Goal: Task Accomplishment & Management: Manage account settings

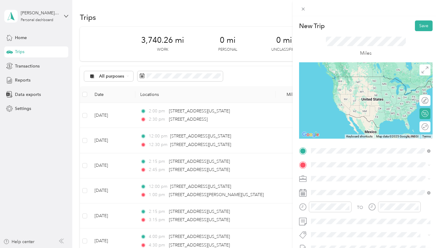
click at [329, 173] on span "[STREET_ADDRESS][US_STATE]" at bounding box center [353, 172] width 61 height 5
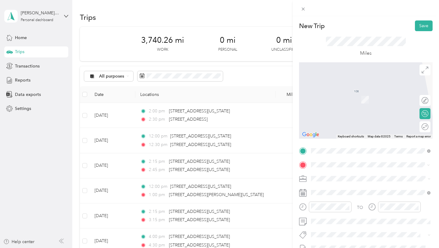
click at [349, 93] on span "[STREET_ADDRESS][US_STATE][US_STATE]" at bounding box center [364, 90] width 83 height 5
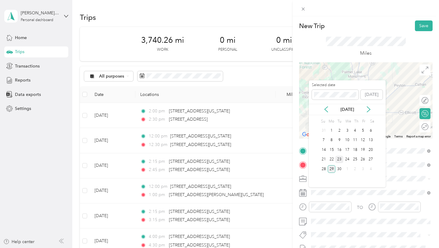
click at [341, 158] on div "23" at bounding box center [340, 160] width 8 height 8
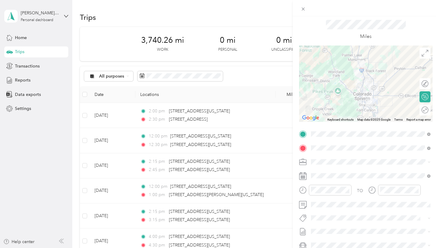
scroll to position [20, 0]
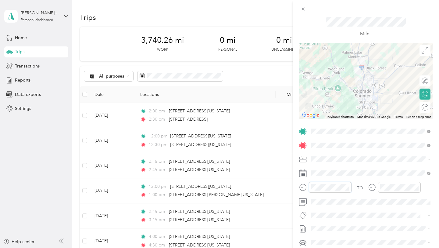
click at [297, 185] on form "New Trip Save This trip cannot be edited because it is either under review, app…" at bounding box center [366, 137] width 146 height 273
click at [347, 185] on icon "close-circle" at bounding box center [347, 187] width 4 height 4
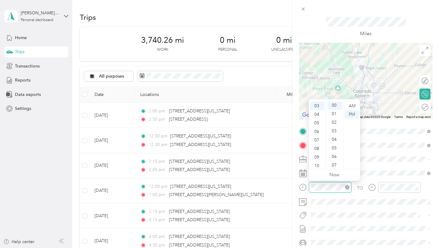
scroll to position [0, 0]
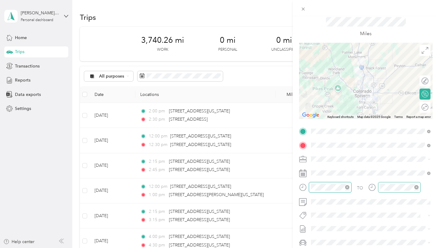
click at [417, 186] on icon "close-circle" at bounding box center [417, 187] width 4 height 4
click at [367, 187] on div "TO" at bounding box center [366, 189] width 134 height 15
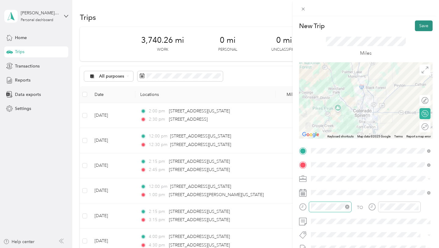
click at [426, 26] on button "Save" at bounding box center [424, 25] width 18 height 11
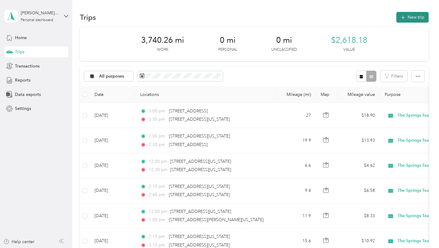
click at [417, 16] on button "New trip" at bounding box center [413, 17] width 32 height 11
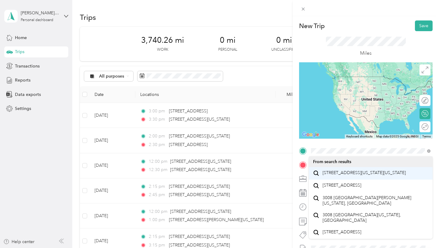
click at [352, 175] on span "[STREET_ADDRESS][US_STATE][US_STATE]" at bounding box center [364, 172] width 83 height 5
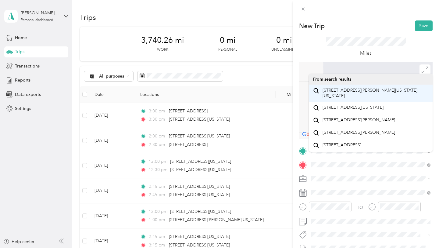
click at [352, 96] on span "[STREET_ADDRESS][PERSON_NAME][US_STATE][US_STATE]" at bounding box center [376, 93] width 106 height 11
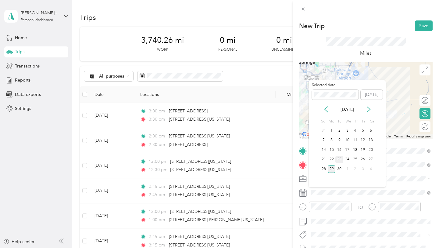
click at [341, 160] on div "23" at bounding box center [340, 160] width 8 height 8
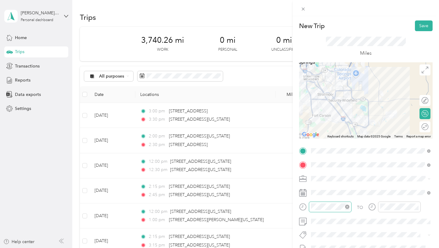
click at [346, 207] on icon "close-circle" at bounding box center [347, 206] width 4 height 4
click at [415, 207] on icon "close-circle" at bounding box center [417, 206] width 4 height 4
click at [363, 206] on div "TO" at bounding box center [366, 208] width 134 height 15
click at [343, 217] on span at bounding box center [371, 221] width 124 height 10
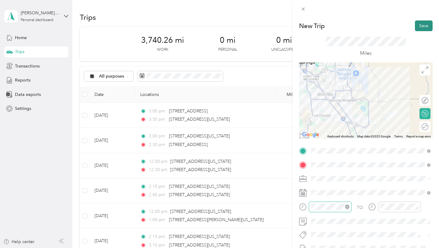
click at [422, 27] on button "Save" at bounding box center [424, 25] width 18 height 11
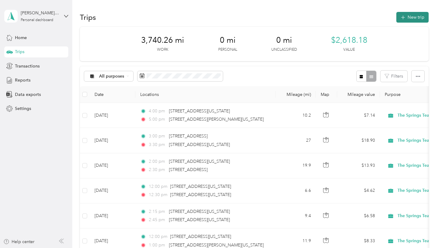
click at [415, 17] on button "New trip" at bounding box center [413, 17] width 32 height 11
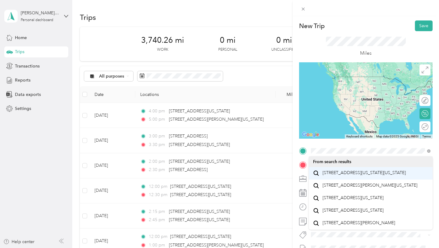
click at [349, 175] on span "[STREET_ADDRESS][US_STATE][US_STATE]" at bounding box center [364, 172] width 83 height 5
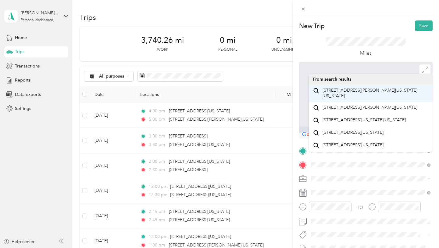
click at [357, 98] on span "[STREET_ADDRESS][PERSON_NAME][US_STATE][US_STATE]" at bounding box center [376, 93] width 106 height 11
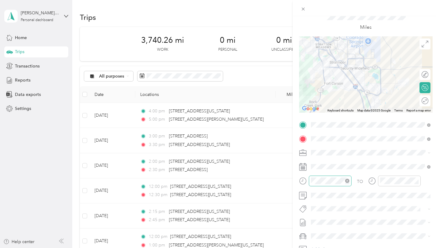
scroll to position [30, 0]
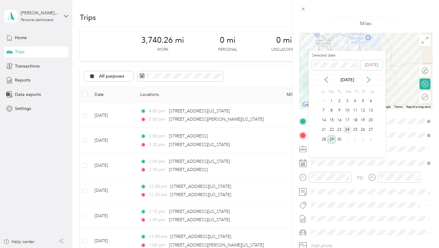
click at [350, 130] on div "24" at bounding box center [347, 130] width 8 height 8
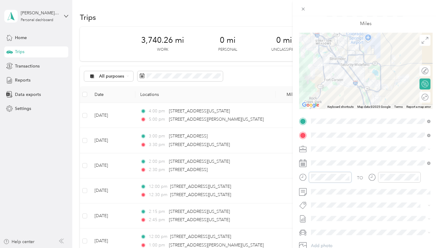
click at [292, 177] on div "New Trip Save This trip cannot be edited because it is either under review, app…" at bounding box center [219, 124] width 439 height 248
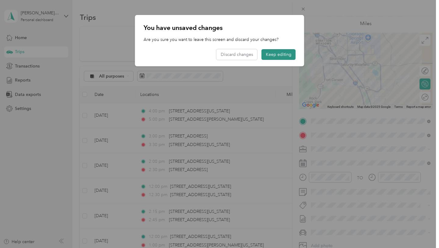
click at [281, 56] on button "Keep editing" at bounding box center [279, 54] width 34 height 11
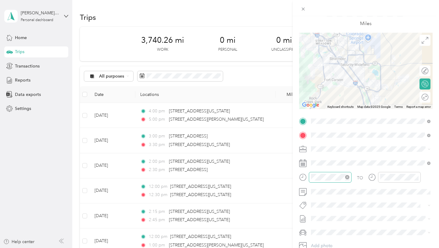
click at [348, 176] on icon "close-circle" at bounding box center [347, 177] width 4 height 4
click at [416, 178] on icon "close-circle" at bounding box center [417, 177] width 4 height 4
click at [355, 178] on div "TO" at bounding box center [366, 179] width 134 height 15
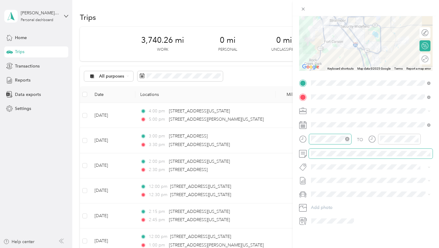
scroll to position [0, 0]
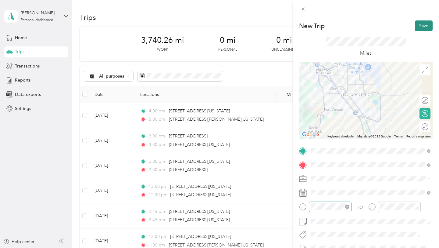
click at [424, 25] on button "Save" at bounding box center [424, 25] width 18 height 11
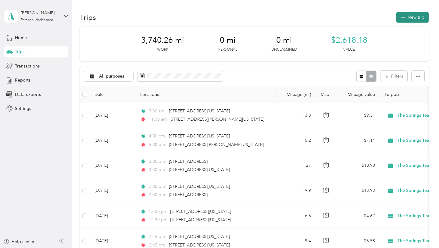
click at [414, 16] on button "New trip" at bounding box center [413, 17] width 32 height 11
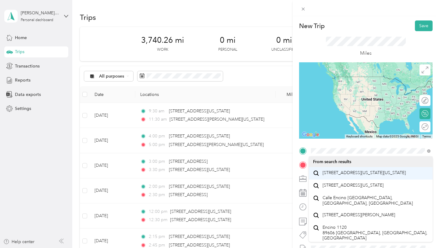
click at [337, 175] on span "[STREET_ADDRESS][US_STATE][US_STATE]" at bounding box center [364, 172] width 83 height 5
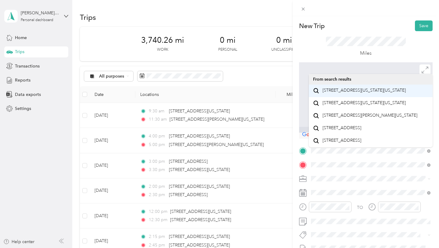
click at [342, 93] on span "[STREET_ADDRESS][US_STATE][US_STATE]" at bounding box center [364, 90] width 83 height 5
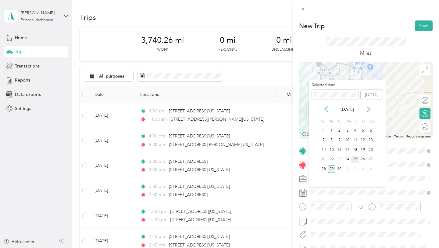
click at [356, 161] on div "25" at bounding box center [355, 160] width 8 height 8
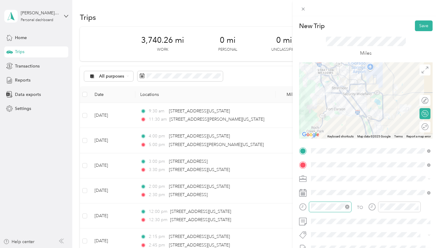
click at [347, 207] on icon "close-circle" at bounding box center [347, 206] width 4 height 4
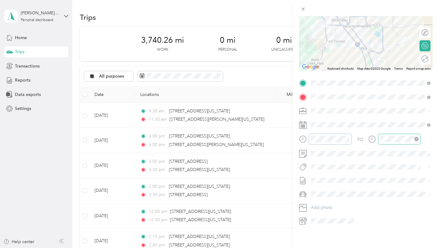
click at [416, 138] on icon "close-circle" at bounding box center [417, 139] width 4 height 4
click at [356, 141] on div "TO" at bounding box center [366, 141] width 134 height 15
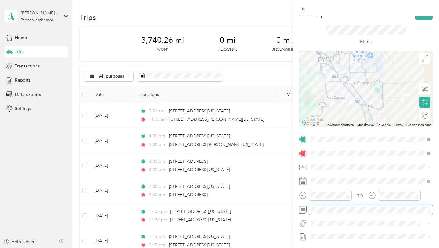
scroll to position [5, 0]
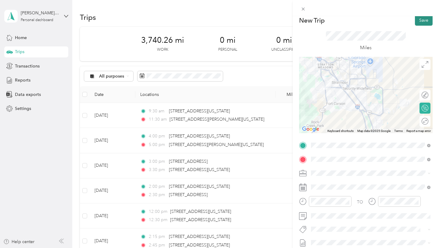
click at [425, 21] on button "Save" at bounding box center [424, 20] width 18 height 11
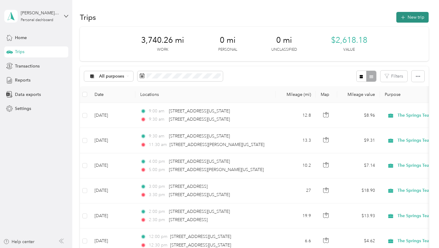
click at [421, 16] on button "New trip" at bounding box center [413, 17] width 32 height 11
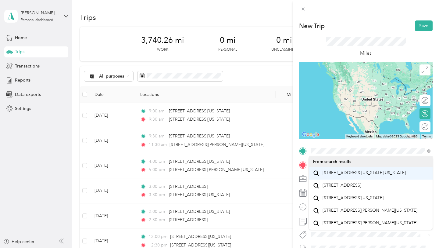
click at [356, 171] on span "[STREET_ADDRESS][US_STATE][US_STATE]" at bounding box center [364, 172] width 83 height 5
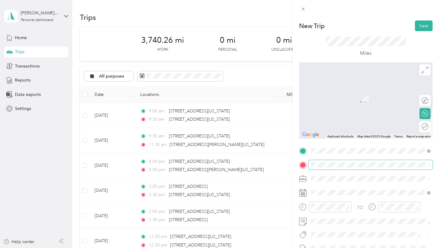
click at [322, 247] on div "New Trip Save This trip cannot be edited because it is either under review, app…" at bounding box center [218, 248] width 436 height 0
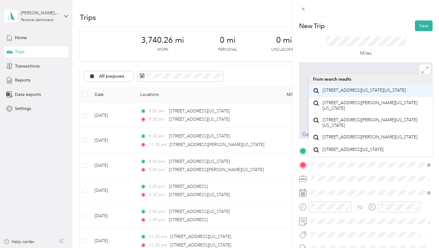
click at [353, 89] on span "[STREET_ADDRESS][US_STATE][US_STATE]" at bounding box center [364, 90] width 83 height 5
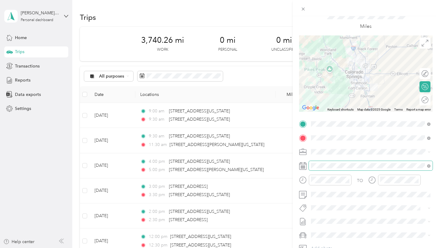
scroll to position [27, 0]
click at [347, 177] on icon "close-circle" at bounding box center [347, 179] width 4 height 4
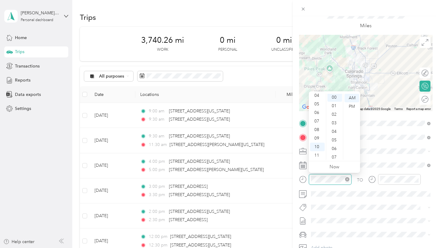
scroll to position [0, 0]
click at [416, 179] on icon "close-circle" at bounding box center [417, 179] width 4 height 4
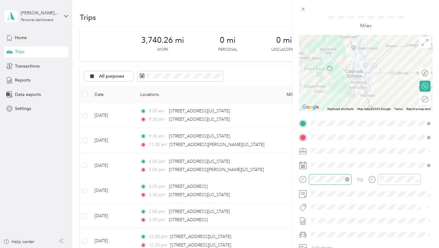
click at [361, 181] on div "TO" at bounding box center [366, 181] width 134 height 15
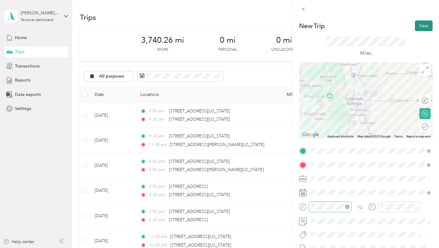
click at [425, 25] on button "Save" at bounding box center [424, 25] width 18 height 11
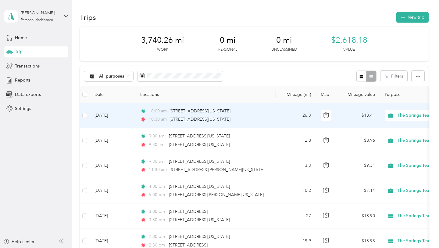
click at [242, 120] on div "10:30 am [STREET_ADDRESS][US_STATE]" at bounding box center [204, 119] width 128 height 7
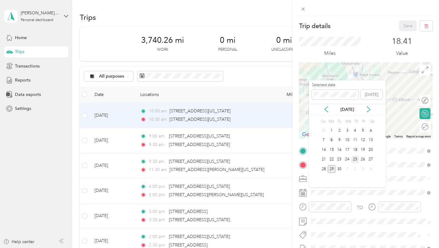
click at [356, 159] on div "25" at bounding box center [355, 160] width 8 height 8
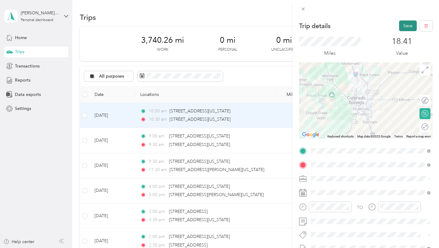
click at [407, 27] on button "Save" at bounding box center [408, 25] width 18 height 11
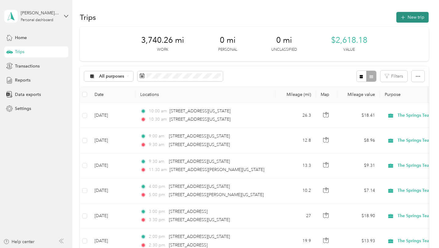
click at [415, 20] on button "New trip" at bounding box center [413, 17] width 32 height 11
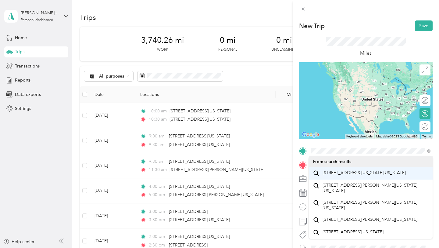
click at [349, 174] on span "[STREET_ADDRESS][US_STATE][US_STATE]" at bounding box center [364, 172] width 83 height 5
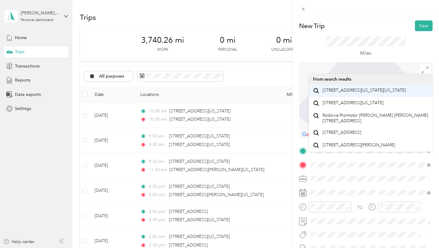
click at [381, 93] on span "[STREET_ADDRESS][US_STATE][US_STATE]" at bounding box center [364, 90] width 83 height 5
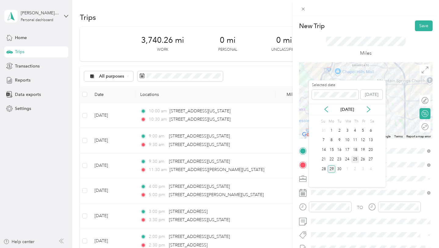
click at [354, 160] on div "25" at bounding box center [355, 160] width 8 height 8
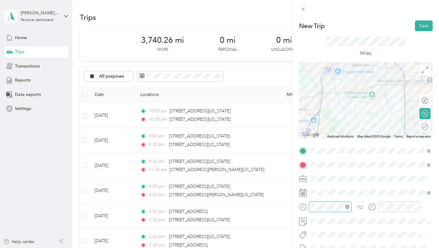
click at [348, 206] on icon "close-circle" at bounding box center [347, 206] width 4 height 4
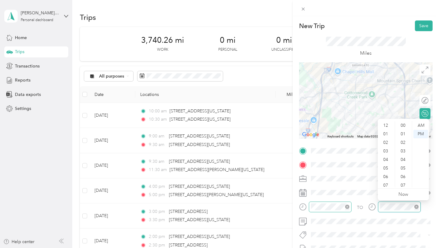
scroll to position [37, 0]
click at [416, 206] on icon "close-circle" at bounding box center [417, 206] width 4 height 4
click at [360, 209] on div "TO" at bounding box center [366, 208] width 134 height 15
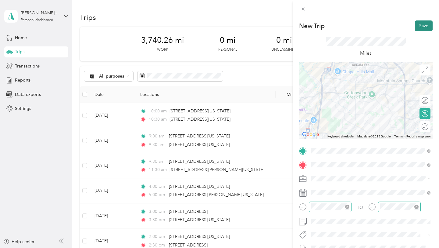
click at [423, 26] on button "Save" at bounding box center [424, 25] width 18 height 11
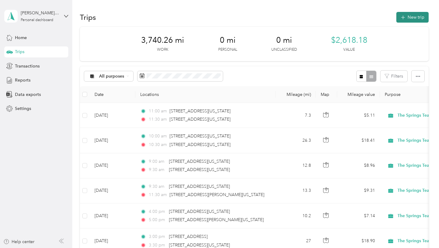
click at [415, 18] on button "New trip" at bounding box center [413, 17] width 32 height 11
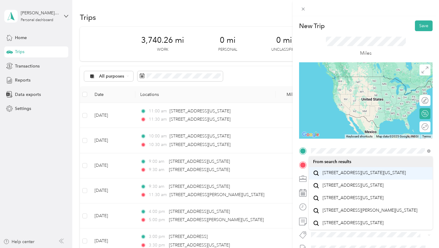
click at [362, 175] on span "[STREET_ADDRESS][US_STATE][US_STATE]" at bounding box center [364, 172] width 83 height 5
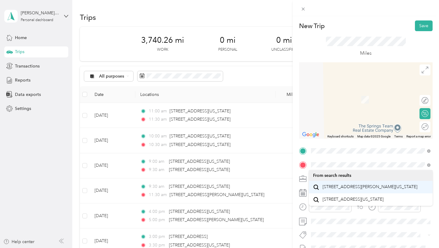
click at [334, 186] on span "[STREET_ADDRESS][PERSON_NAME][US_STATE]" at bounding box center [370, 186] width 95 height 5
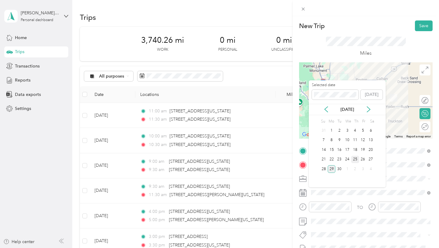
click at [356, 157] on div "25" at bounding box center [355, 160] width 8 height 8
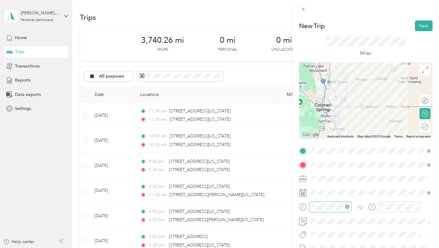
click at [347, 206] on icon "close-circle" at bounding box center [347, 206] width 4 height 4
click at [415, 207] on icon "close-circle" at bounding box center [417, 206] width 4 height 4
click at [358, 209] on div "TO" at bounding box center [366, 208] width 134 height 15
click at [424, 26] on button "Save" at bounding box center [424, 25] width 18 height 11
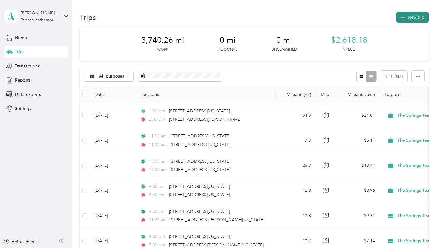
click at [412, 16] on button "New trip" at bounding box center [413, 17] width 32 height 11
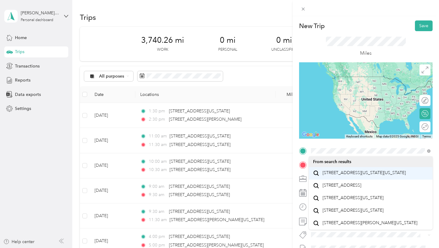
click at [348, 175] on span "[STREET_ADDRESS][US_STATE][US_STATE]" at bounding box center [364, 172] width 83 height 5
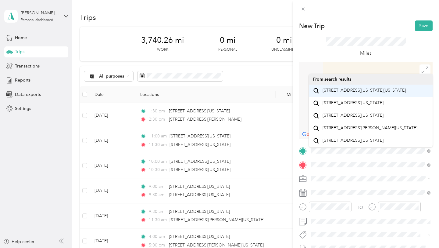
click at [337, 93] on span "[STREET_ADDRESS][US_STATE][US_STATE]" at bounding box center [364, 90] width 83 height 5
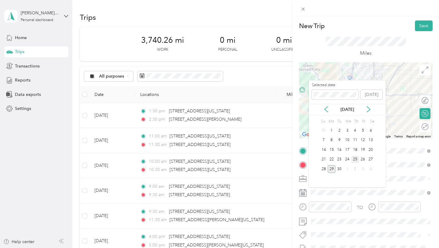
click at [356, 160] on div "25" at bounding box center [355, 160] width 8 height 8
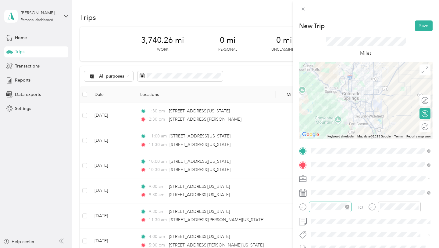
click at [347, 208] on icon "close-circle" at bounding box center [347, 206] width 4 height 4
click at [355, 132] on div "PM" at bounding box center [352, 134] width 15 height 9
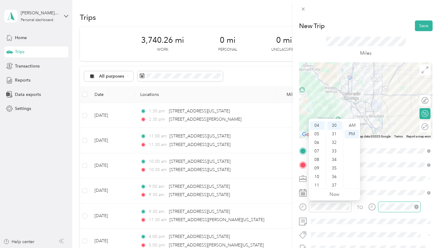
click at [415, 207] on icon "close-circle" at bounding box center [417, 206] width 4 height 4
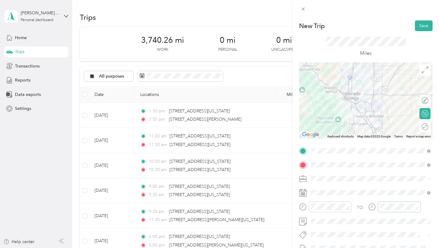
click at [366, 209] on div "TO" at bounding box center [366, 208] width 134 height 15
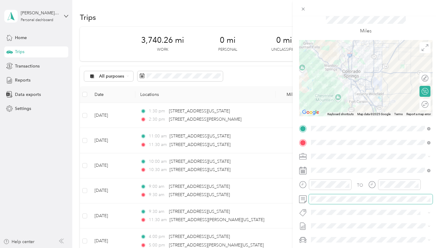
scroll to position [0, 0]
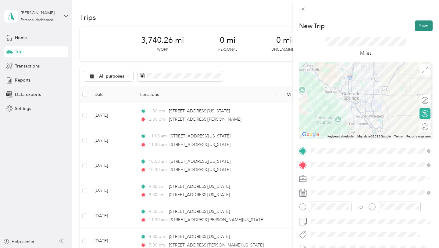
click at [421, 28] on button "Save" at bounding box center [424, 25] width 18 height 11
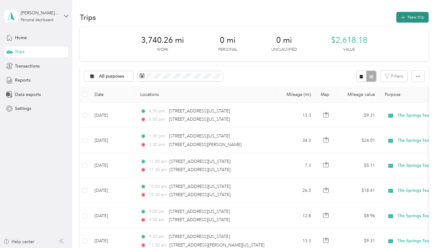
click at [411, 20] on button "New trip" at bounding box center [413, 17] width 32 height 11
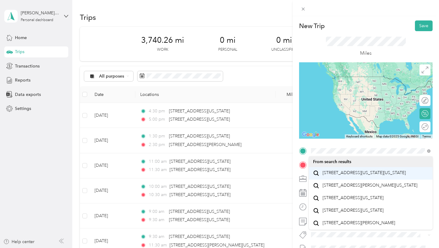
click at [345, 173] on span "[STREET_ADDRESS][US_STATE][US_STATE]" at bounding box center [364, 172] width 83 height 5
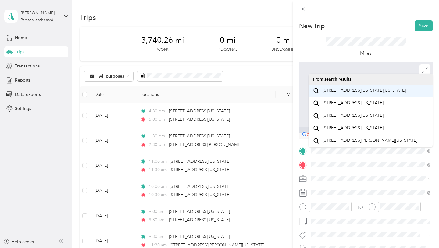
click at [347, 93] on span "[STREET_ADDRESS][US_STATE][US_STATE]" at bounding box center [364, 90] width 83 height 5
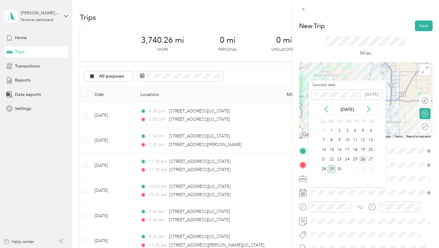
click at [364, 160] on div "26" at bounding box center [363, 160] width 8 height 8
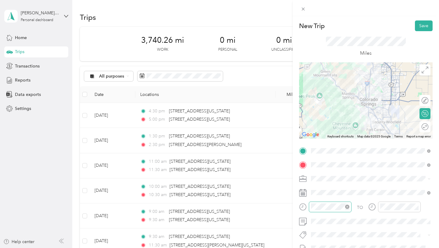
click at [345, 206] on icon "close-circle" at bounding box center [347, 206] width 4 height 4
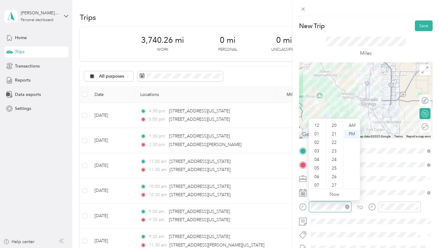
scroll to position [256, 0]
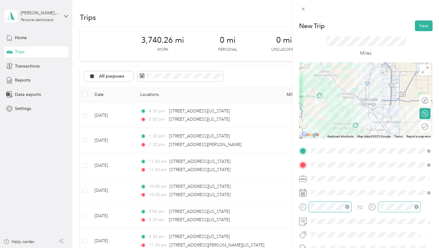
click at [417, 207] on icon "close-circle" at bounding box center [417, 206] width 4 height 4
click at [357, 208] on div "TO" at bounding box center [366, 208] width 134 height 15
click at [425, 26] on button "Save" at bounding box center [424, 25] width 18 height 11
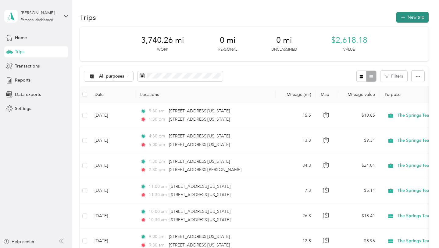
click at [413, 18] on button "New trip" at bounding box center [413, 17] width 32 height 11
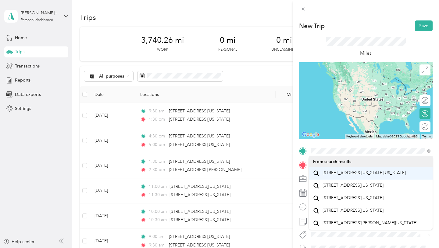
click at [327, 175] on span "[STREET_ADDRESS][US_STATE][US_STATE]" at bounding box center [364, 172] width 83 height 5
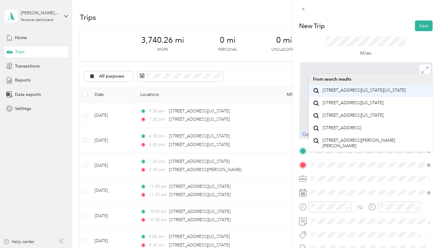
click at [351, 91] on span "[STREET_ADDRESS][US_STATE][US_STATE]" at bounding box center [364, 90] width 83 height 5
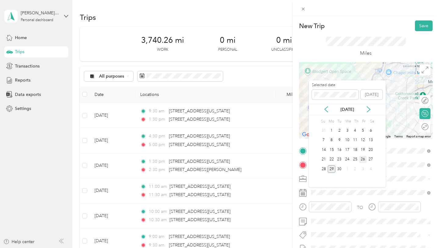
click at [362, 158] on div "26" at bounding box center [363, 160] width 8 height 8
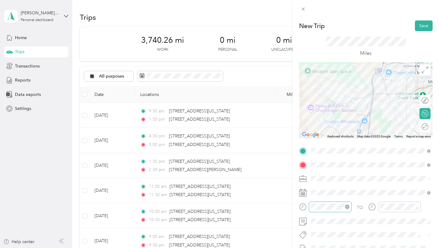
click at [347, 205] on icon "close-circle" at bounding box center [347, 206] width 4 height 4
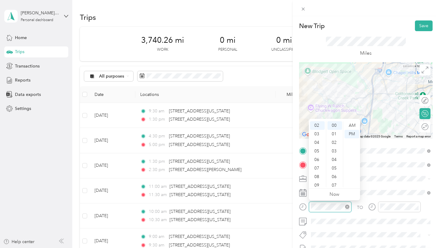
scroll to position [0, 0]
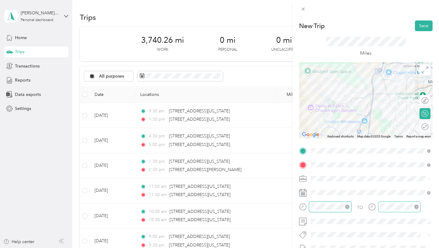
click at [418, 207] on icon "close-circle" at bounding box center [417, 206] width 4 height 4
click at [361, 208] on div "TO" at bounding box center [366, 208] width 134 height 15
click at [348, 218] on span at bounding box center [371, 221] width 124 height 10
click at [425, 28] on button "Save" at bounding box center [424, 25] width 18 height 11
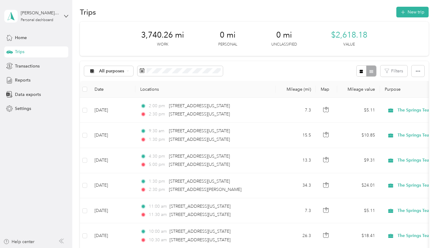
scroll to position [0, 0]
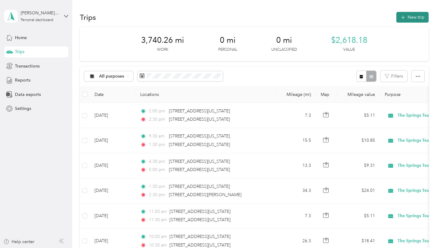
click at [409, 19] on button "New trip" at bounding box center [413, 17] width 32 height 11
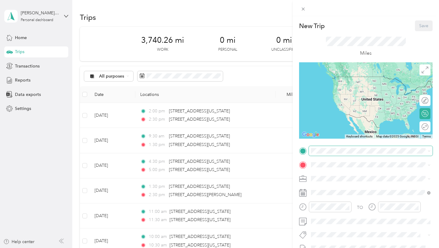
click at [314, 147] on span at bounding box center [371, 151] width 124 height 10
click at [321, 153] on span at bounding box center [371, 151] width 124 height 10
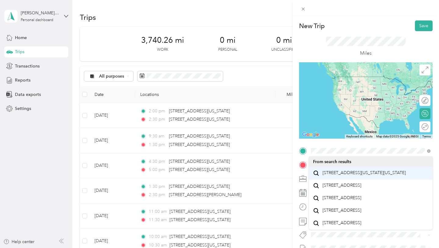
click at [325, 175] on span "[STREET_ADDRESS][US_STATE][US_STATE]" at bounding box center [364, 172] width 83 height 5
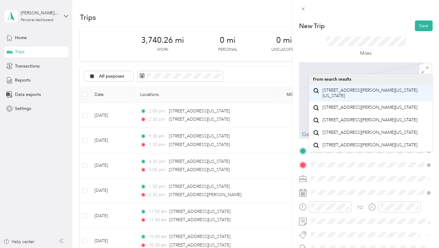
click at [357, 97] on span "[STREET_ADDRESS][PERSON_NAME][US_STATE][US_STATE]" at bounding box center [376, 93] width 106 height 11
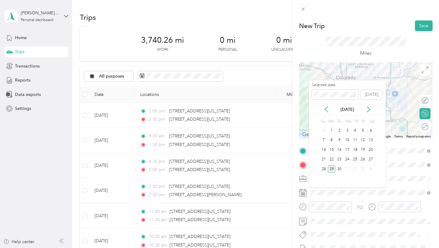
click at [331, 168] on div "29" at bounding box center [332, 169] width 8 height 8
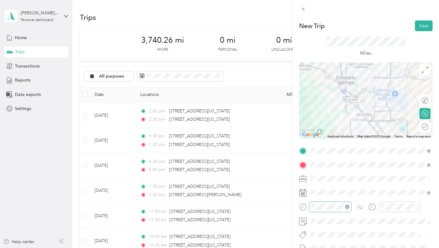
click at [346, 206] on icon "close-circle" at bounding box center [347, 206] width 4 height 4
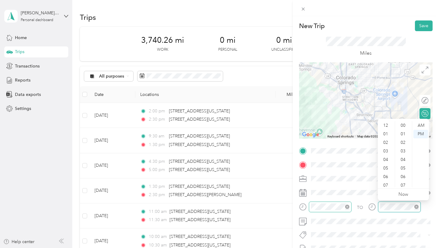
scroll to position [37, 0]
click at [416, 206] on icon "close-circle" at bounding box center [417, 206] width 4 height 4
click at [355, 207] on div "TO" at bounding box center [366, 208] width 134 height 15
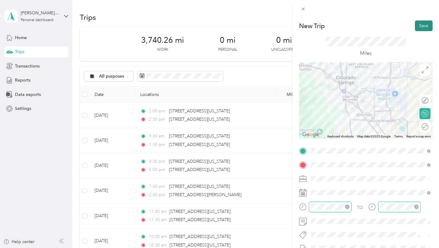
click at [421, 27] on button "Save" at bounding box center [424, 25] width 18 height 11
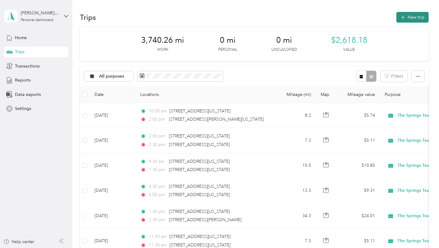
click at [415, 19] on button "New trip" at bounding box center [413, 17] width 32 height 11
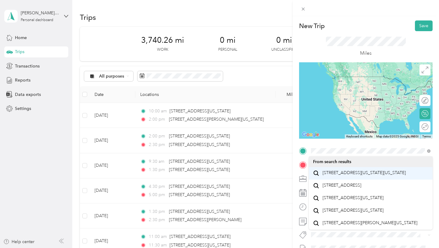
click at [338, 175] on span "[STREET_ADDRESS][US_STATE][US_STATE]" at bounding box center [364, 172] width 83 height 5
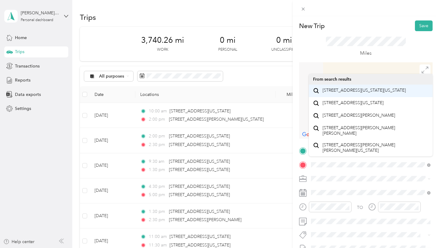
click at [333, 93] on span "[STREET_ADDRESS][US_STATE][US_STATE]" at bounding box center [364, 90] width 83 height 5
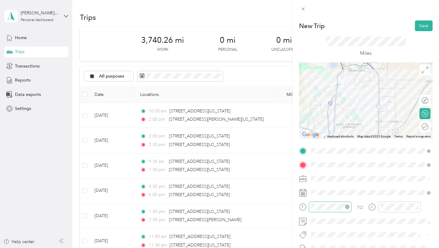
click at [347, 207] on icon "close-circle" at bounding box center [347, 206] width 4 height 4
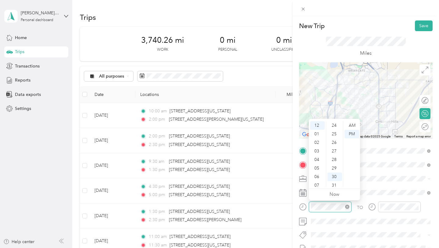
scroll to position [256, 0]
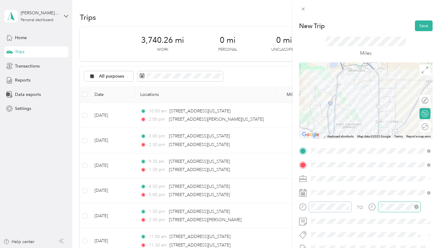
click at [416, 207] on icon "close-circle" at bounding box center [417, 206] width 4 height 4
click at [367, 206] on div "TO" at bounding box center [366, 208] width 134 height 15
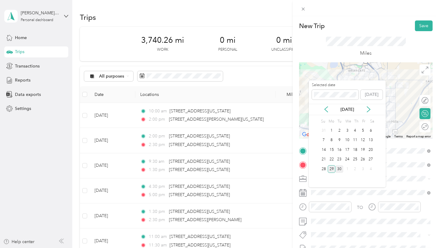
click at [340, 167] on div "30" at bounding box center [340, 169] width 8 height 8
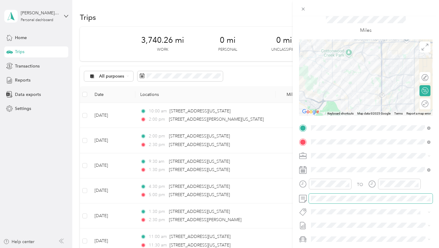
scroll to position [0, 0]
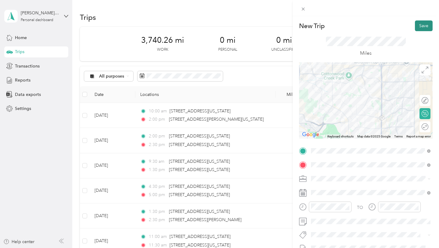
click at [422, 26] on button "Save" at bounding box center [424, 25] width 18 height 11
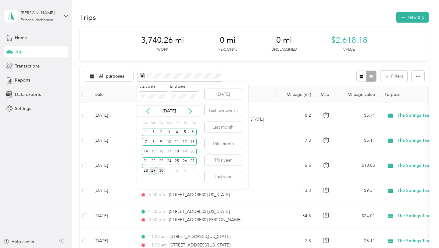
click at [162, 170] on div "30" at bounding box center [161, 171] width 8 height 8
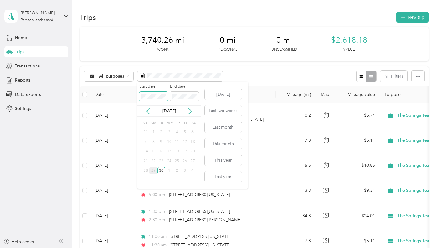
click at [165, 99] on span at bounding box center [153, 97] width 29 height 10
click at [166, 95] on span at bounding box center [153, 97] width 29 height 10
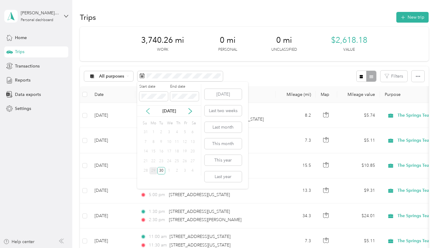
click at [148, 111] on icon at bounding box center [148, 111] width 6 height 6
click at [188, 111] on icon at bounding box center [190, 111] width 6 height 6
click at [153, 132] on div "1" at bounding box center [153, 132] width 8 height 8
click at [157, 99] on span at bounding box center [153, 97] width 29 height 10
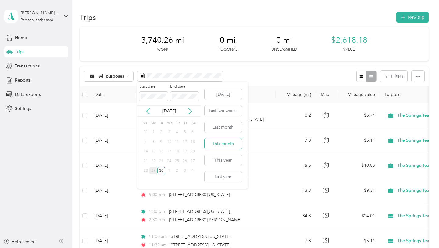
click at [218, 143] on button "This month" at bounding box center [223, 143] width 37 height 11
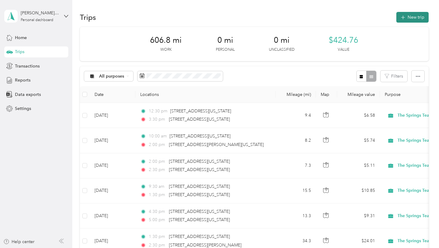
click at [419, 19] on button "New trip" at bounding box center [413, 17] width 32 height 11
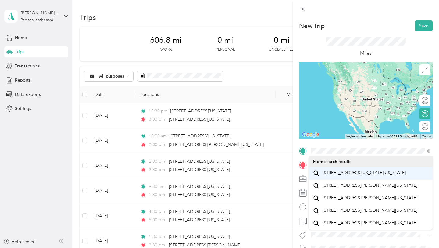
click at [344, 174] on span "[STREET_ADDRESS][US_STATE][US_STATE]" at bounding box center [364, 172] width 83 height 5
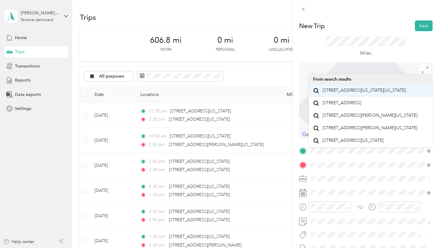
click at [350, 93] on span "[STREET_ADDRESS][US_STATE][US_STATE]" at bounding box center [364, 90] width 83 height 5
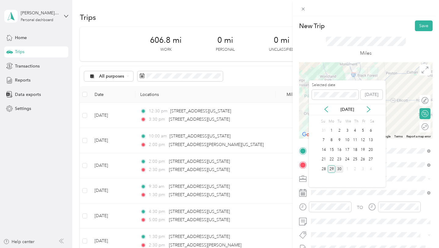
click at [339, 169] on div "30" at bounding box center [340, 169] width 8 height 8
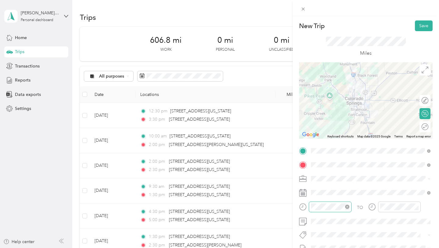
click at [347, 207] on icon "close-circle" at bounding box center [347, 206] width 4 height 4
click at [416, 206] on icon "close-circle" at bounding box center [417, 206] width 4 height 4
click at [356, 207] on div "TO" at bounding box center [366, 208] width 134 height 15
click at [425, 28] on button "Save" at bounding box center [424, 25] width 18 height 11
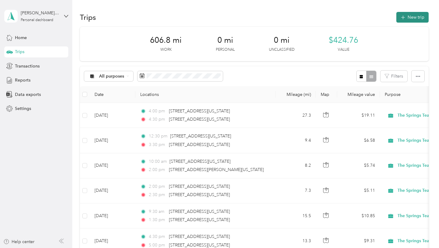
click at [419, 17] on button "New trip" at bounding box center [413, 17] width 32 height 11
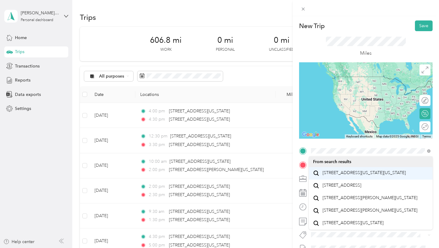
click at [331, 175] on span "[STREET_ADDRESS][US_STATE][US_STATE]" at bounding box center [364, 172] width 83 height 5
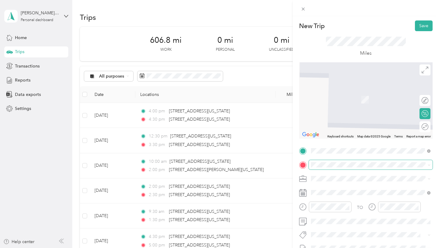
click at [348, 247] on div "New Trip Save This trip cannot be edited because it is either under review, app…" at bounding box center [218, 248] width 436 height 0
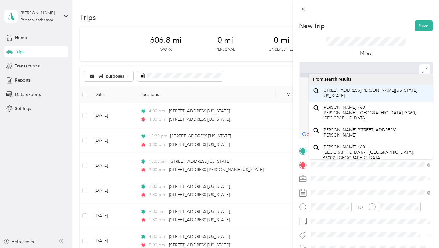
click at [354, 100] on li "[STREET_ADDRESS][PERSON_NAME][US_STATE][US_STATE]" at bounding box center [371, 92] width 124 height 17
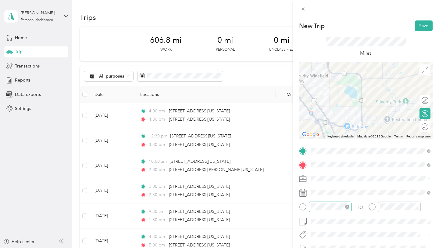
click at [347, 207] on icon "close-circle" at bounding box center [347, 206] width 4 height 4
click at [416, 207] on icon "close-circle" at bounding box center [417, 206] width 4 height 4
click at [361, 207] on div "TO" at bounding box center [366, 208] width 134 height 15
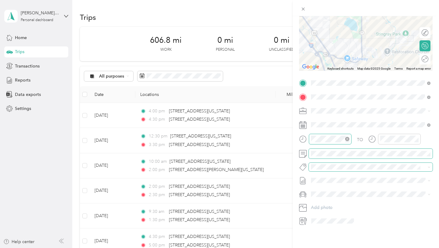
scroll to position [0, 0]
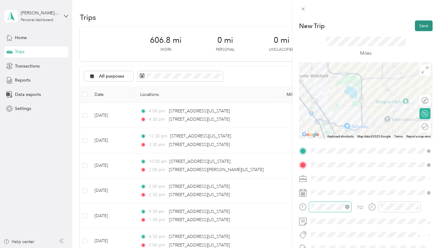
click at [427, 26] on button "Save" at bounding box center [424, 25] width 18 height 11
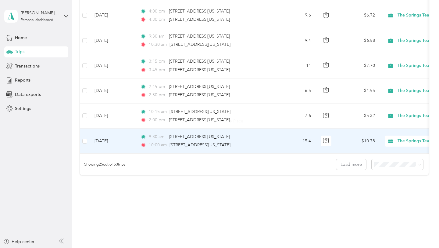
scroll to position [588, 0]
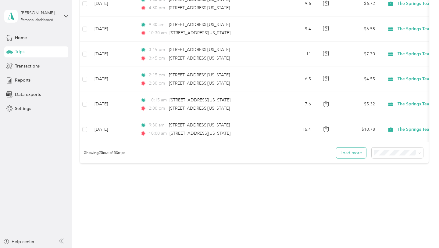
click at [357, 153] on button "Load more" at bounding box center [351, 152] width 30 height 11
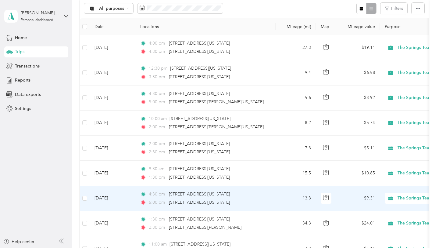
scroll to position [0, 0]
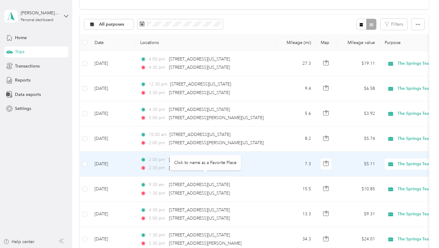
scroll to position [52, 0]
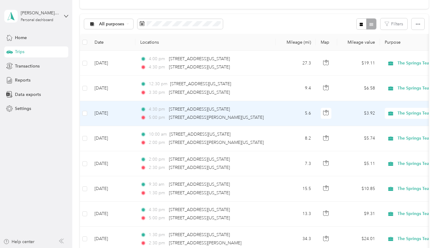
click at [269, 113] on td "4:30 pm 6750 Alliance Loop, Colorado Springs 5:00 pm 460 Fleming Street, Colora…" at bounding box center [205, 113] width 140 height 25
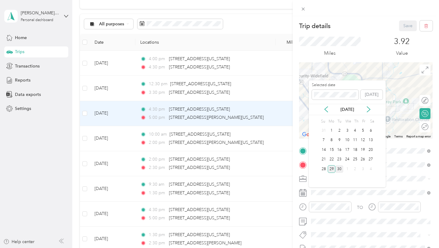
click at [338, 167] on div "30" at bounding box center [340, 169] width 8 height 8
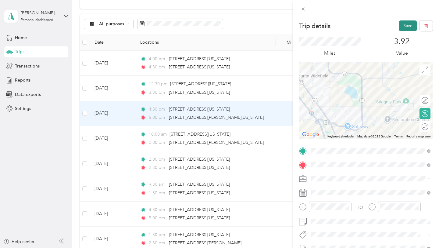
click at [411, 23] on button "Save" at bounding box center [408, 25] width 18 height 11
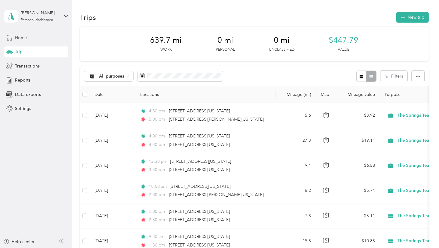
click at [29, 38] on div "Home" at bounding box center [36, 37] width 64 height 11
